Goal: Check status: Check status

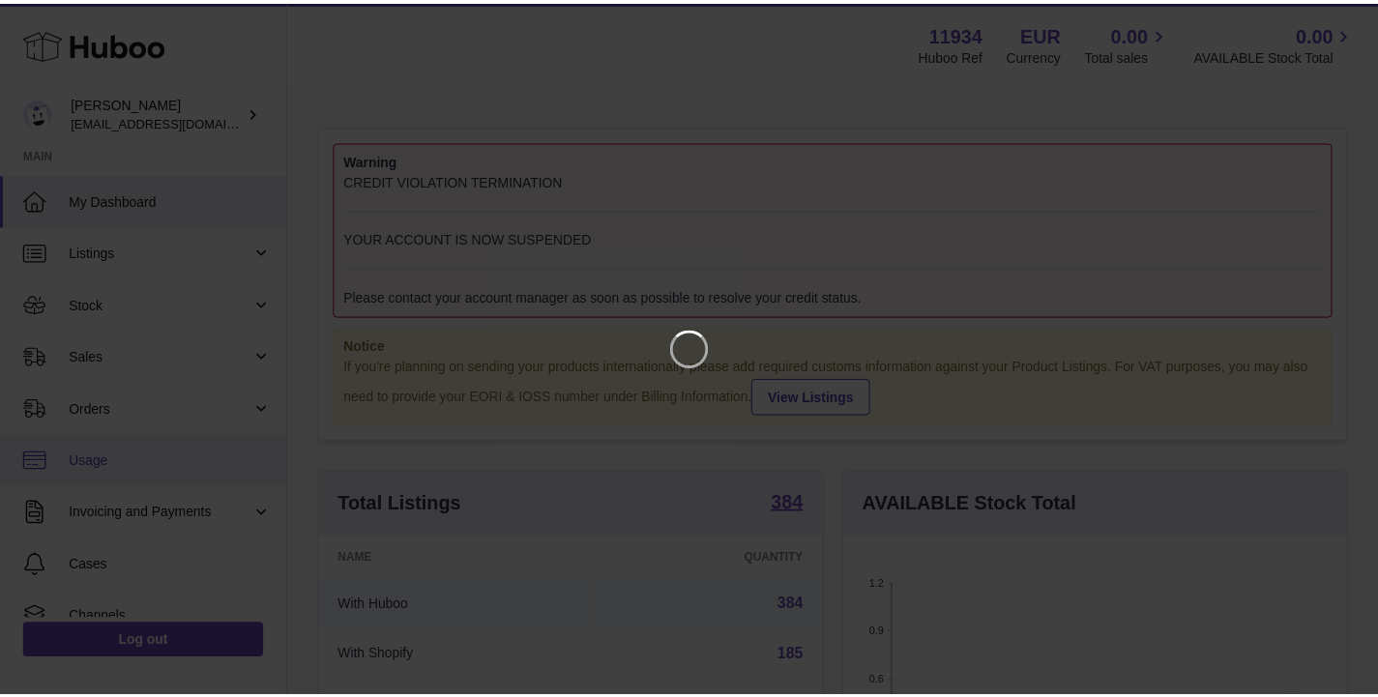
scroll to position [302, 509]
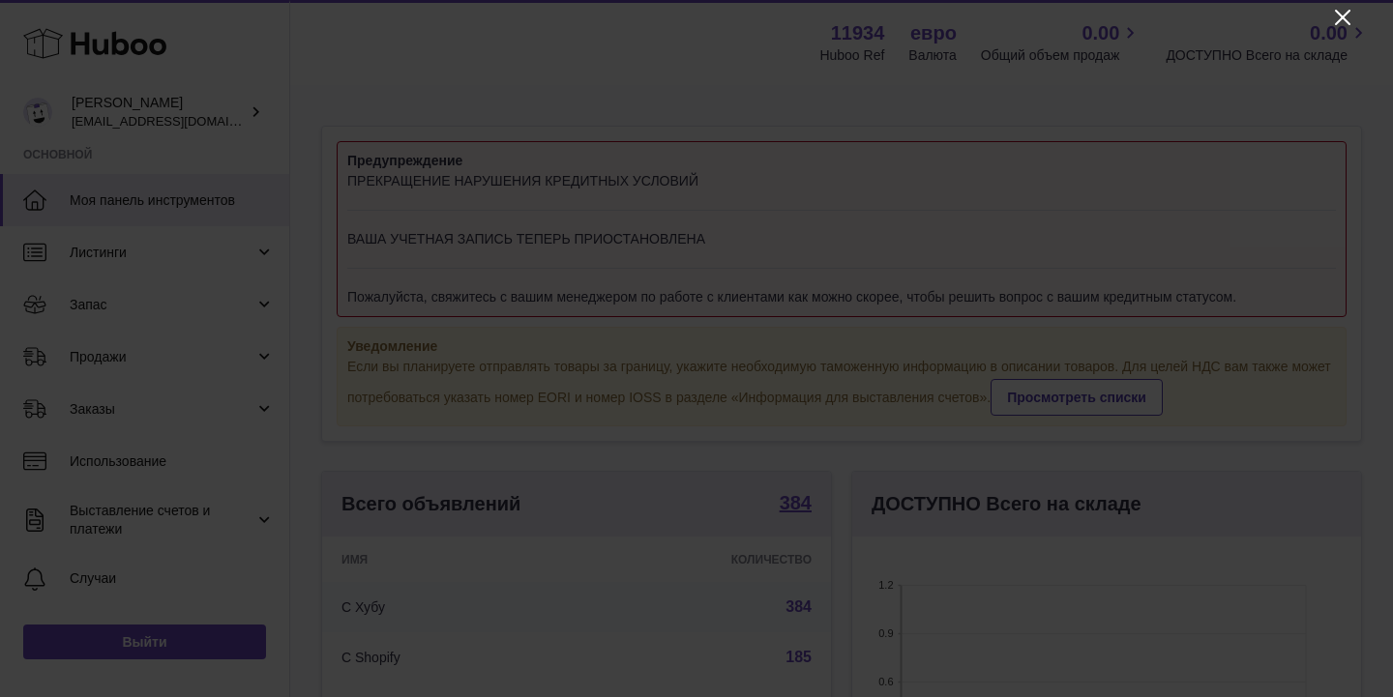
click at [1349, 9] on icon "Закрывать" at bounding box center [1342, 17] width 23 height 23
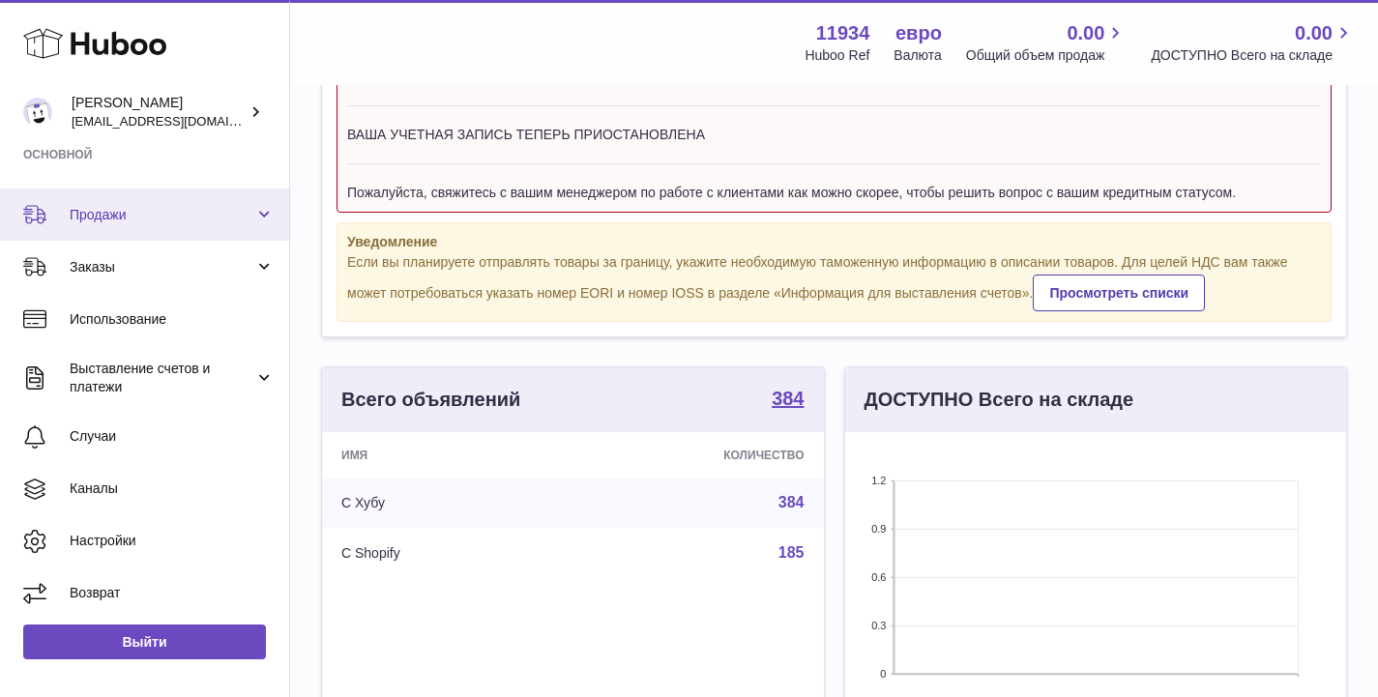
scroll to position [107, 0]
click at [237, 366] on span "Выставление счетов и платежи" at bounding box center [162, 378] width 185 height 37
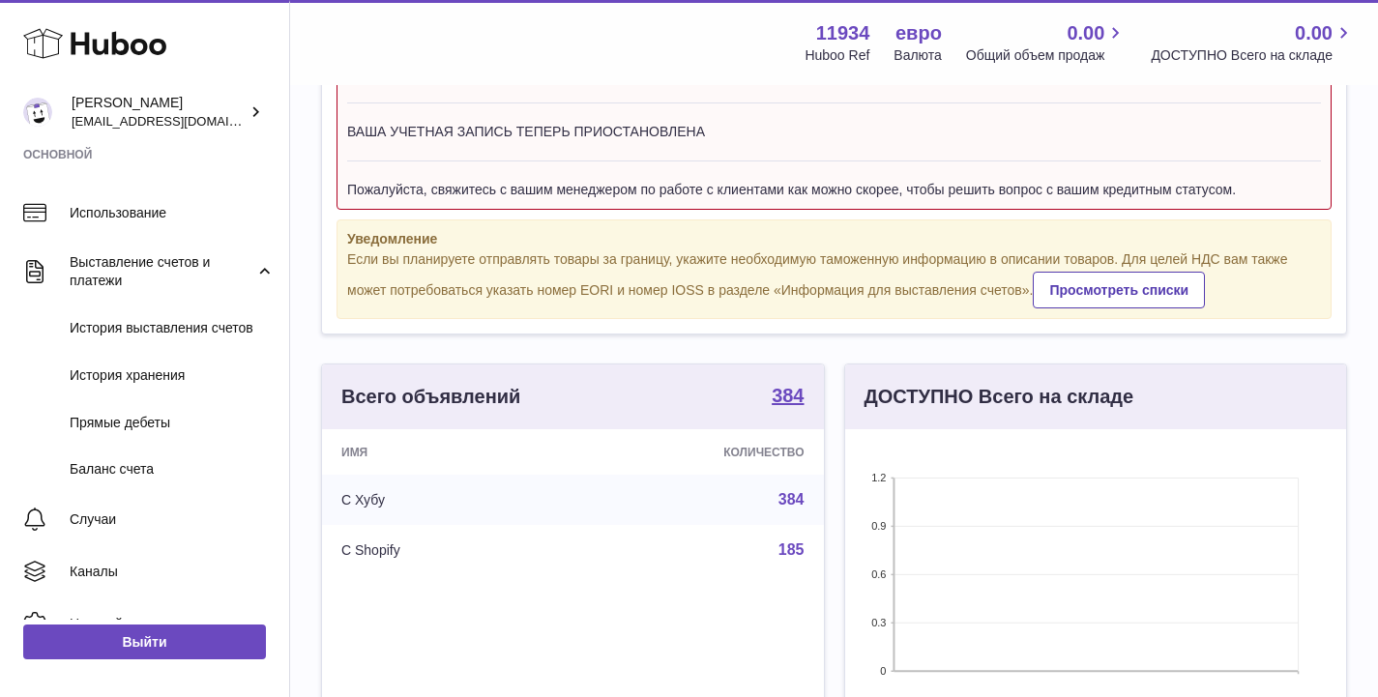
scroll to position [252, 0]
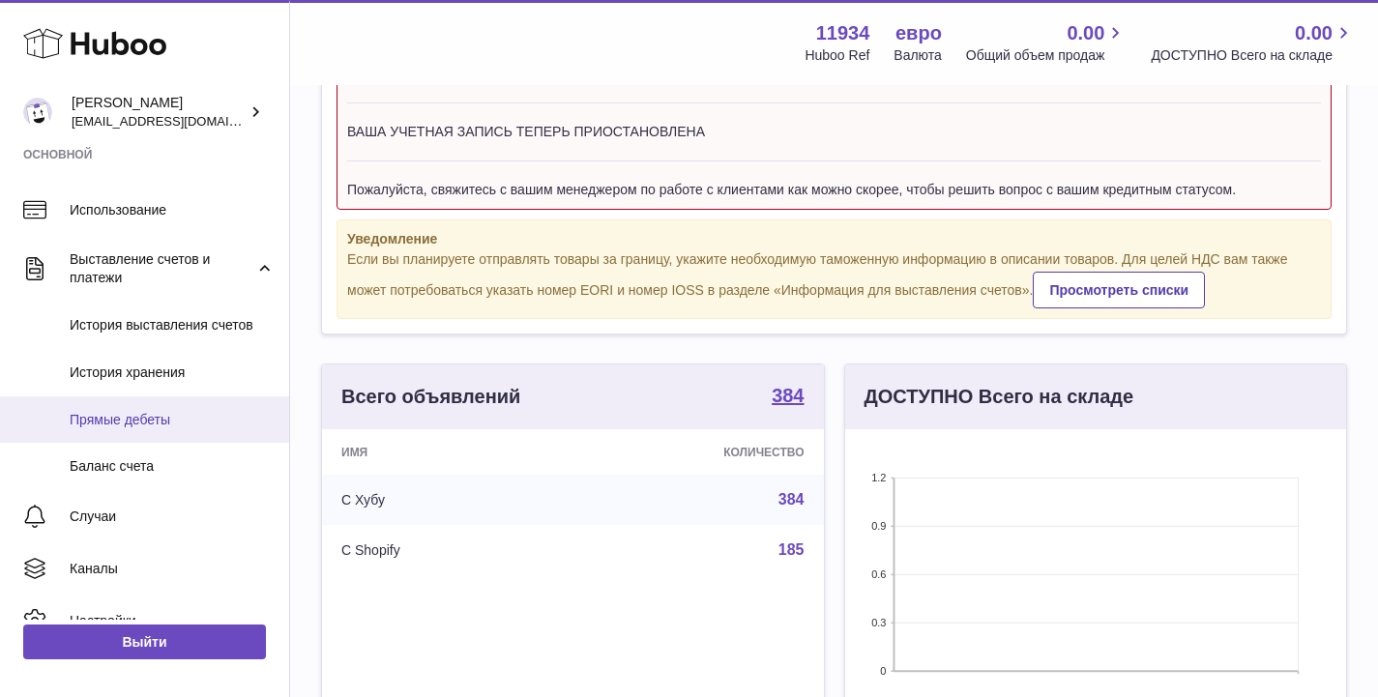
click at [177, 428] on span "Прямые дебеты" at bounding box center [172, 420] width 205 height 18
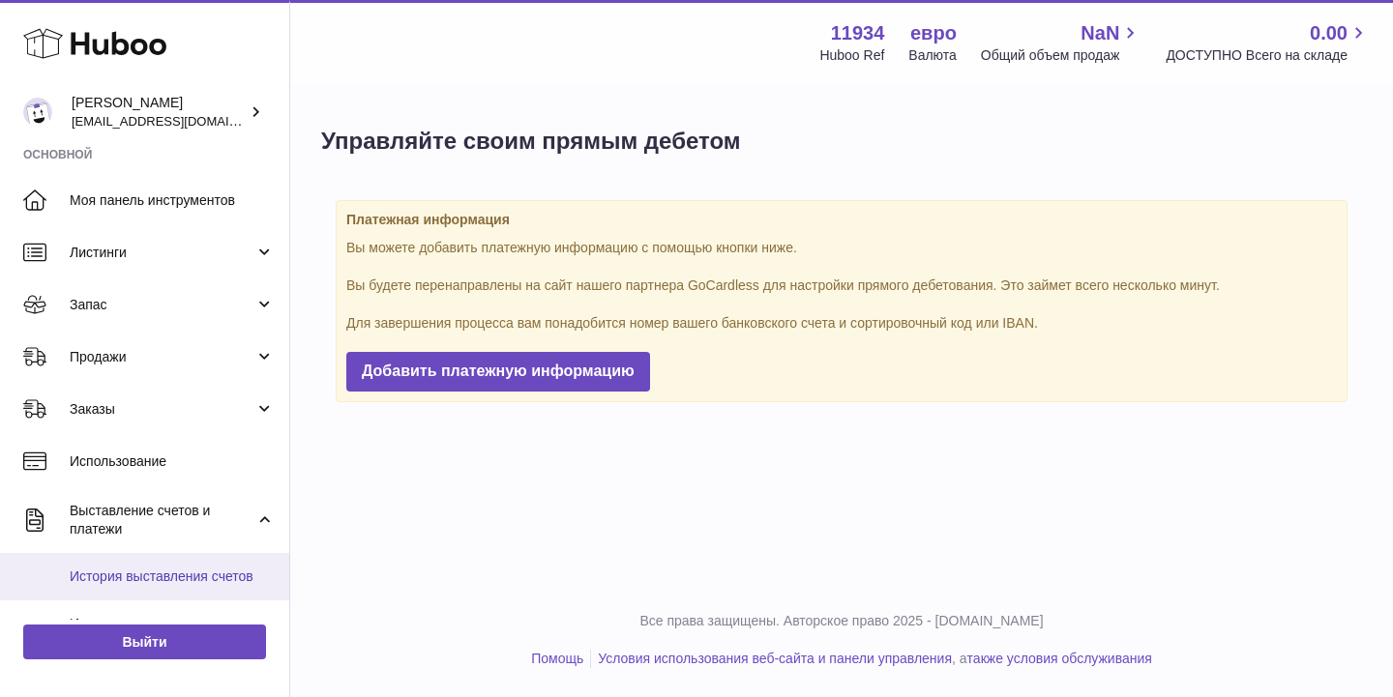
click at [153, 568] on span "История выставления счетов" at bounding box center [172, 577] width 205 height 18
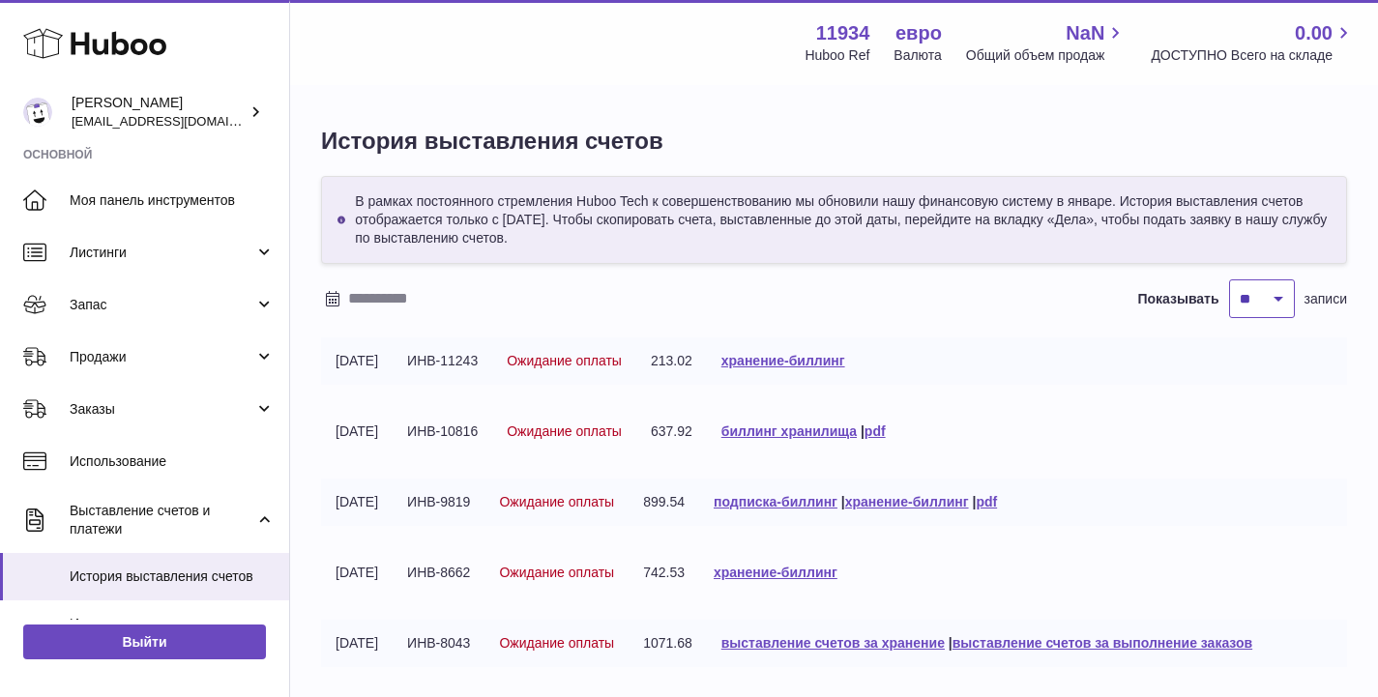
click at [1280, 298] on select "** ** ** ***" at bounding box center [1263, 299] width 66 height 39
select select "***"
click at [1230, 280] on select "** ** ** ***" at bounding box center [1263, 299] width 66 height 39
click at [405, 302] on input "text" at bounding box center [499, 298] width 302 height 31
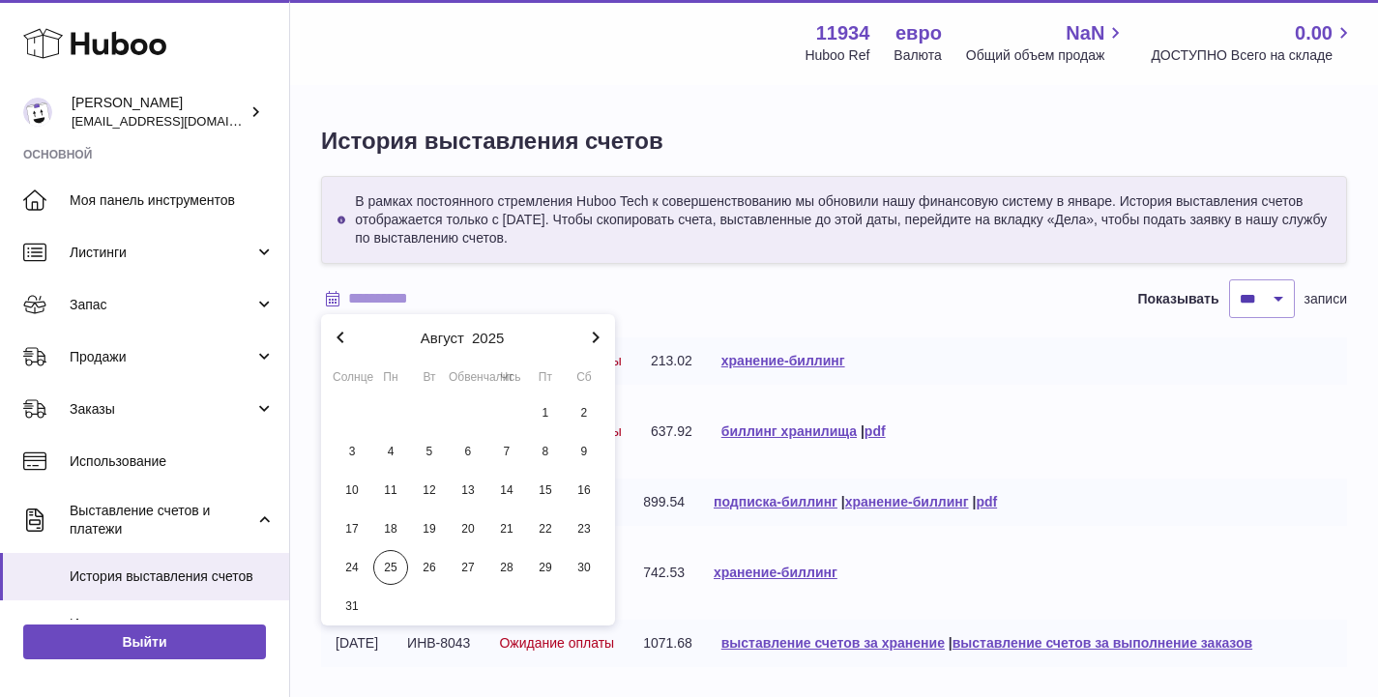
click at [343, 337] on icon "button" at bounding box center [340, 337] width 23 height 23
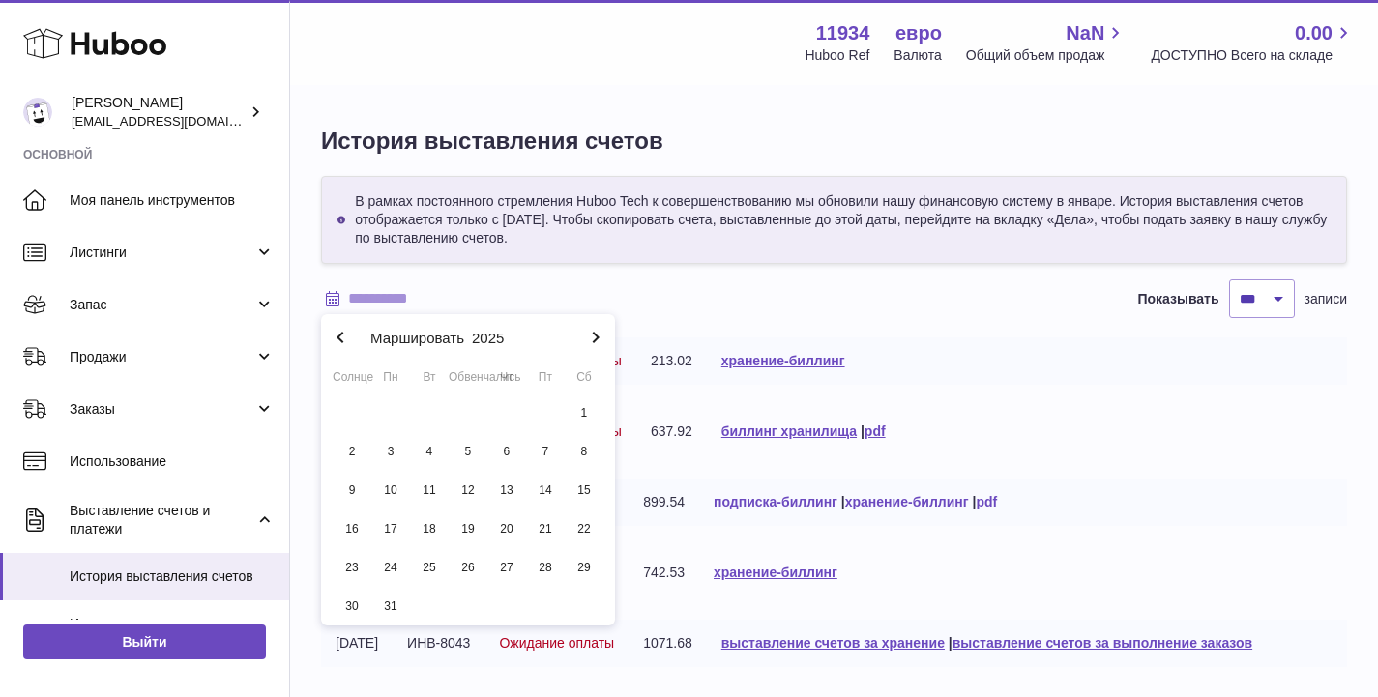
click at [343, 337] on icon "button" at bounding box center [340, 337] width 23 height 23
click at [466, 410] on font "1" at bounding box center [468, 413] width 7 height 14
click at [597, 337] on icon "button" at bounding box center [596, 338] width 7 height 12
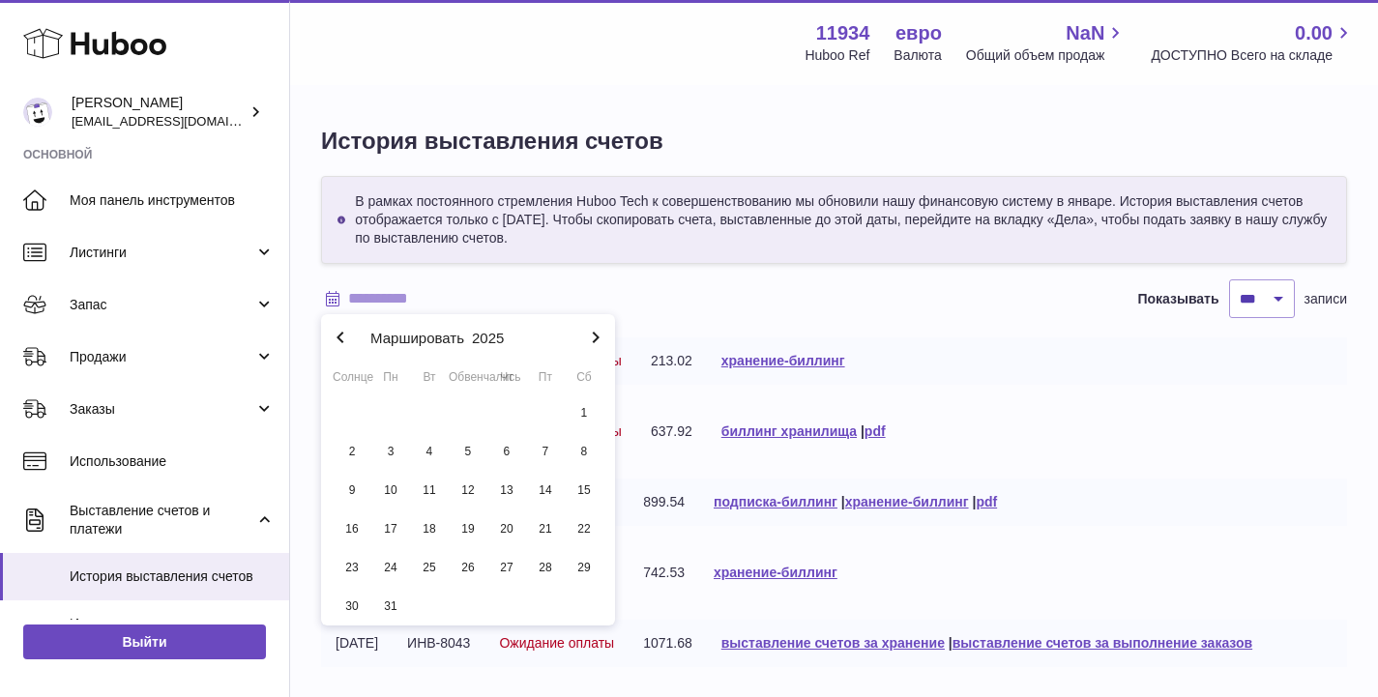
click at [597, 337] on icon "button" at bounding box center [596, 338] width 7 height 12
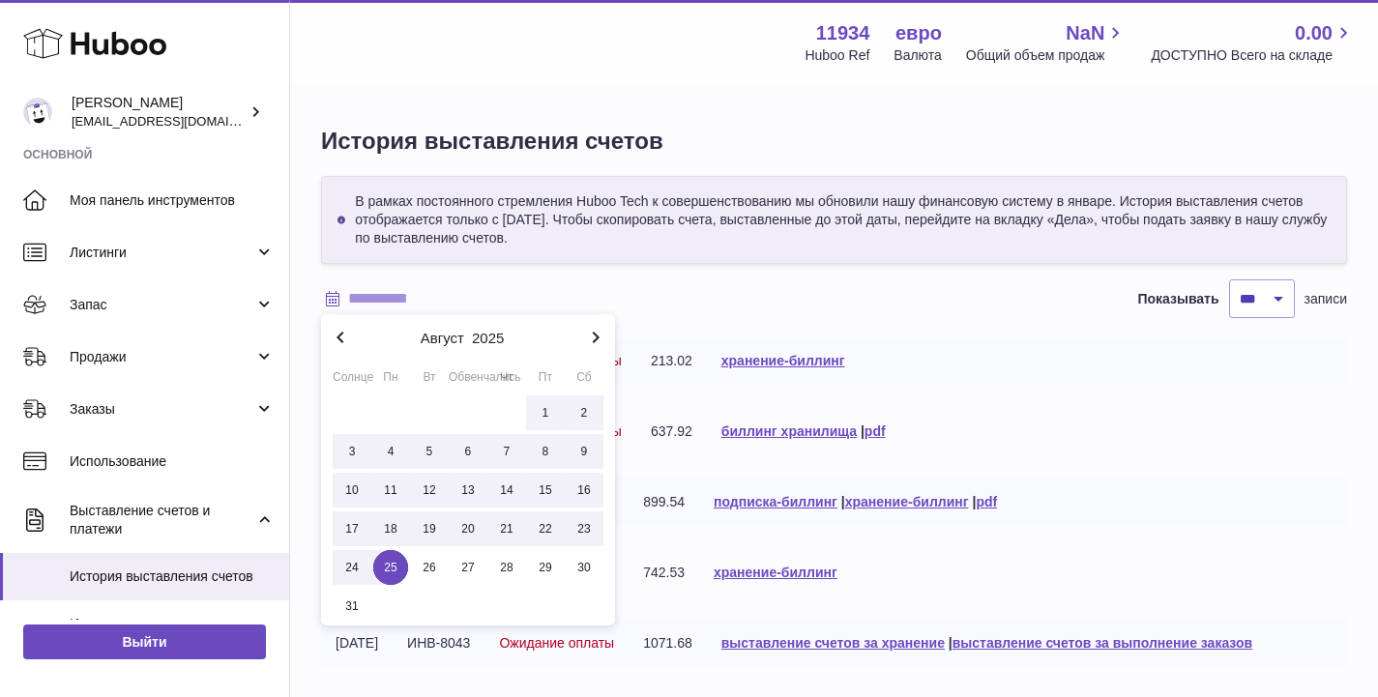
click at [384, 570] on font "25" at bounding box center [390, 568] width 13 height 14
type input "**********"
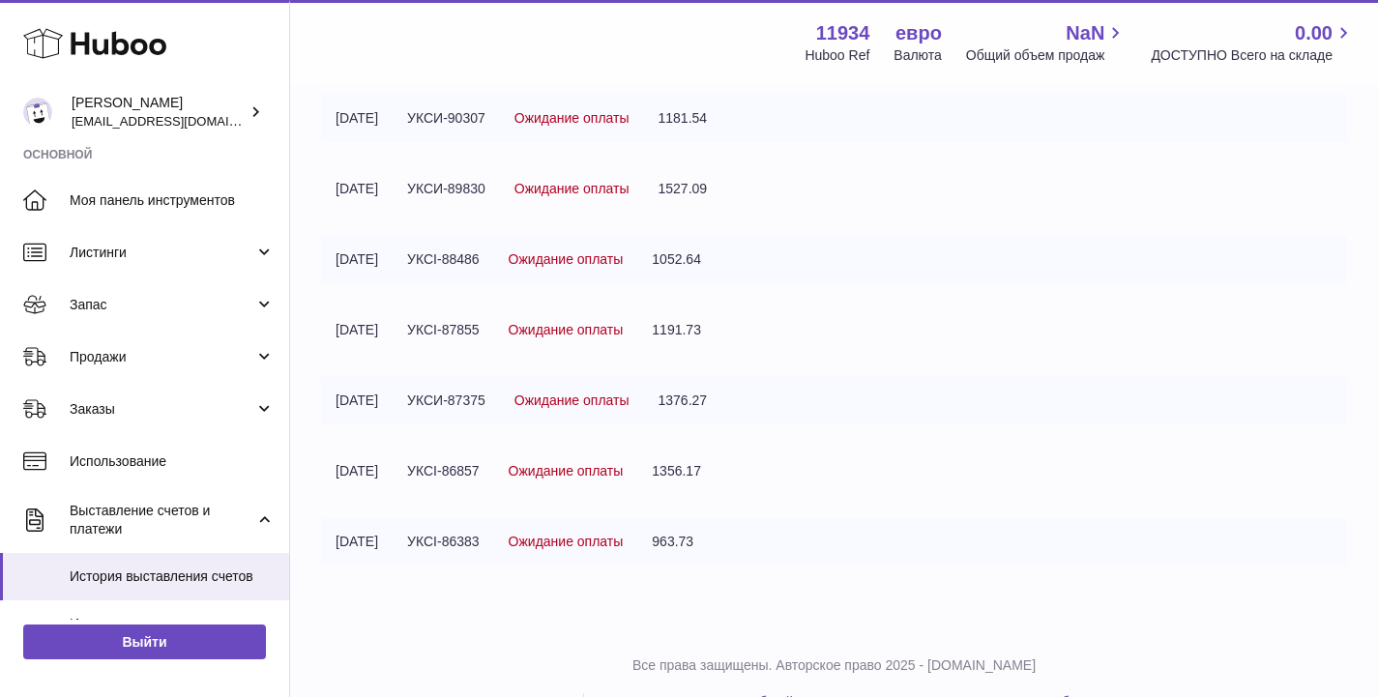
scroll to position [1414, 0]
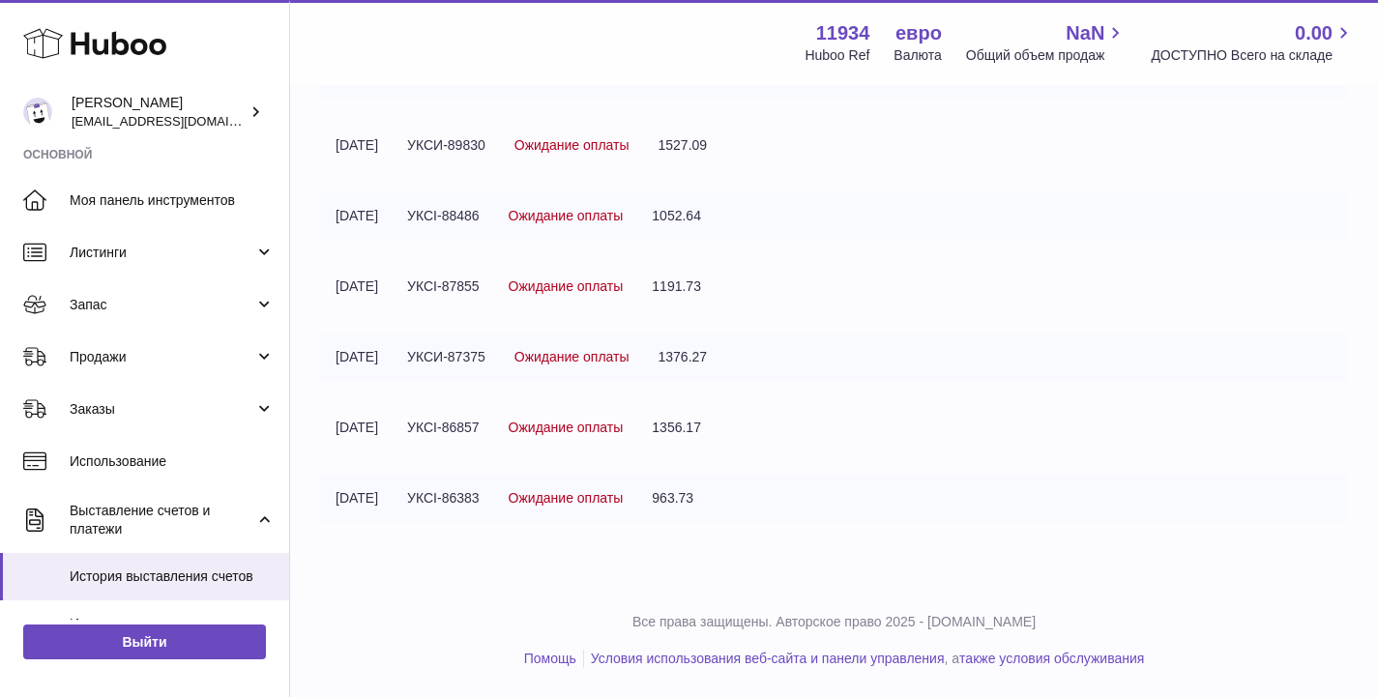
click at [624, 429] on font "Ожидание оплаты" at bounding box center [566, 427] width 115 height 15
click at [701, 421] on font "1356.17" at bounding box center [676, 427] width 49 height 15
click at [699, 352] on font "1376.27" at bounding box center [683, 356] width 49 height 15
click at [701, 285] on font "1191.73" at bounding box center [676, 286] width 49 height 15
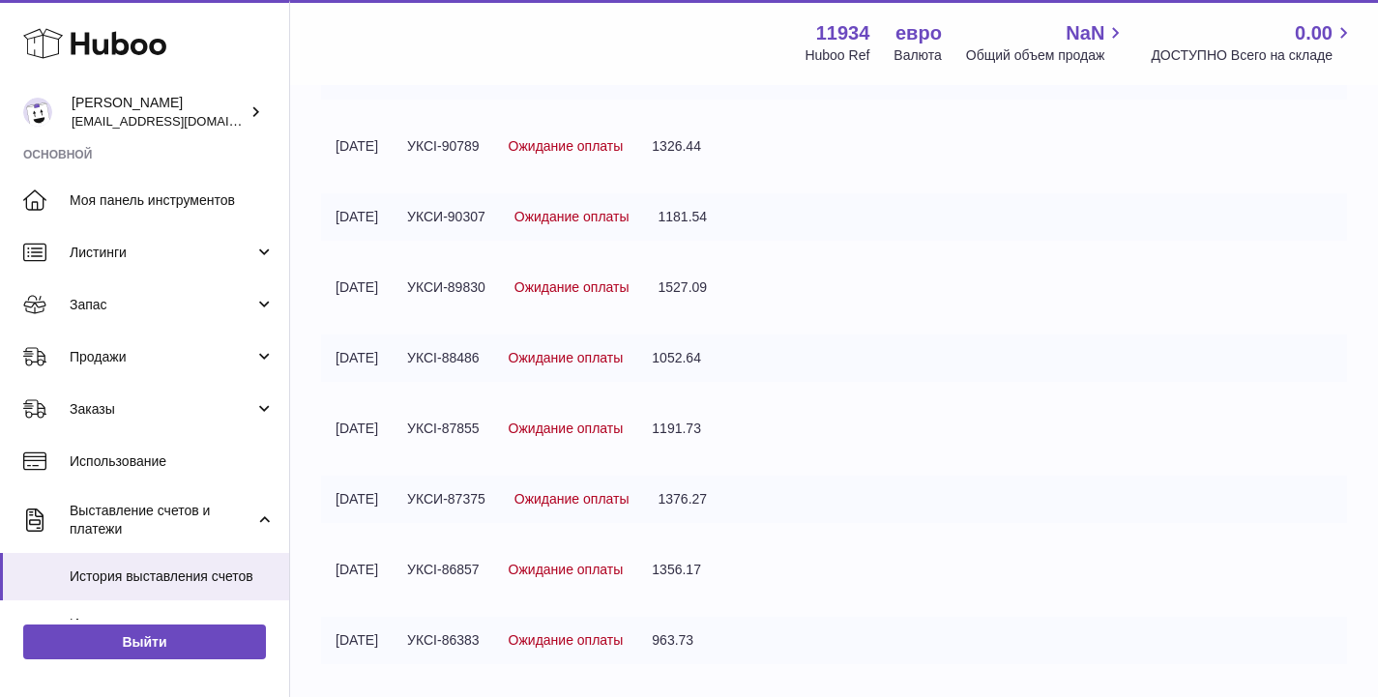
scroll to position [1264, 0]
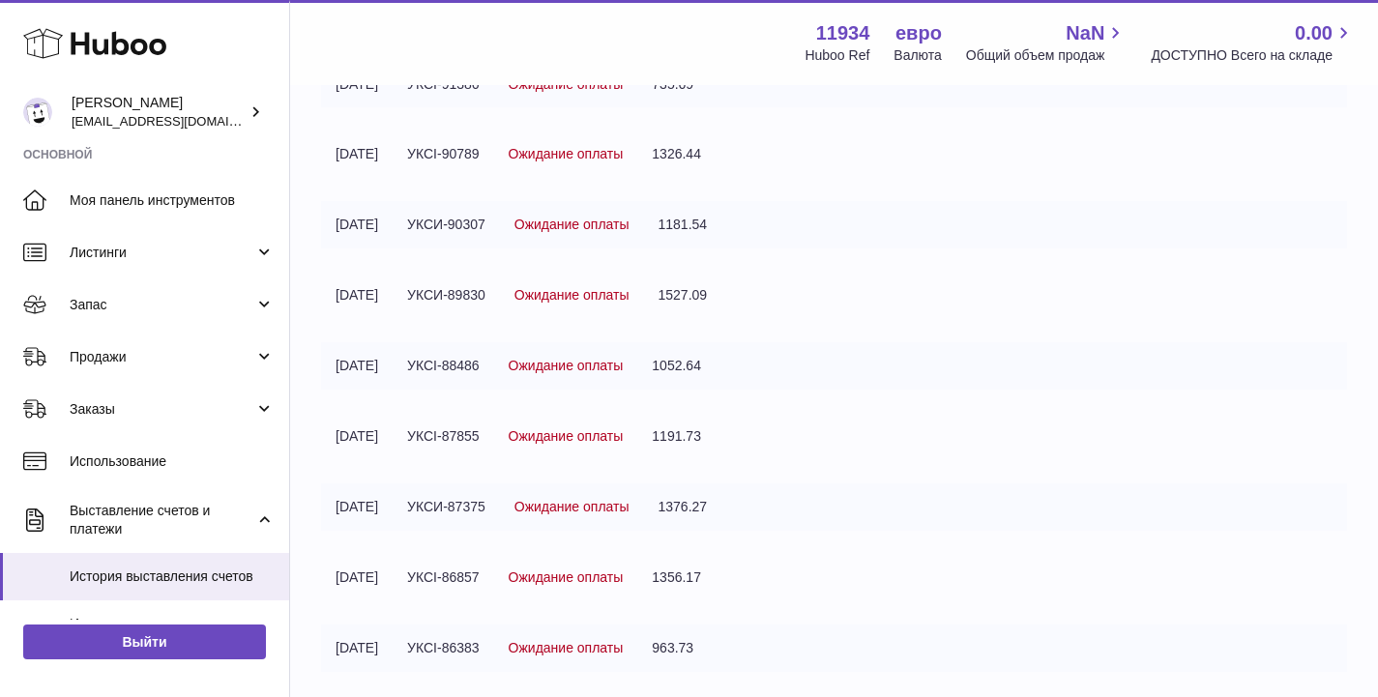
click at [702, 285] on td "1527.09" at bounding box center [683, 295] width 78 height 47
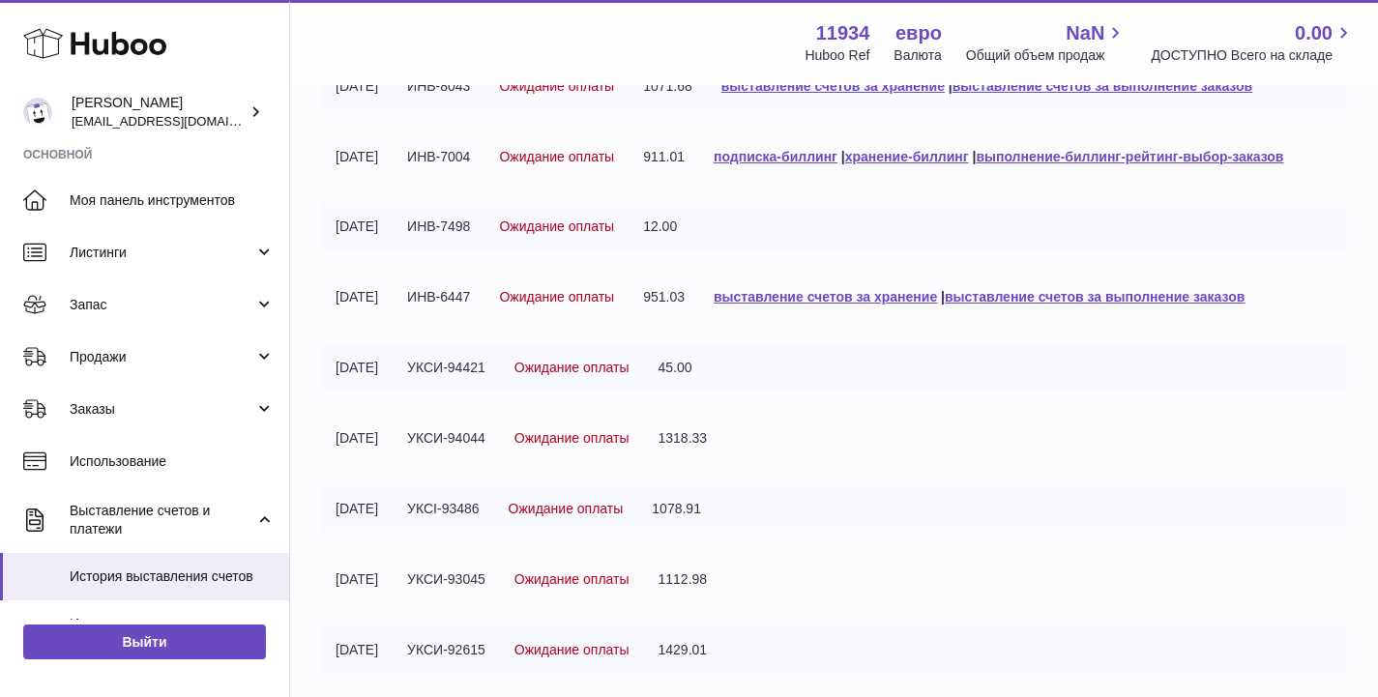
scroll to position [0, 0]
